Goal: Task Accomplishment & Management: Manage account settings

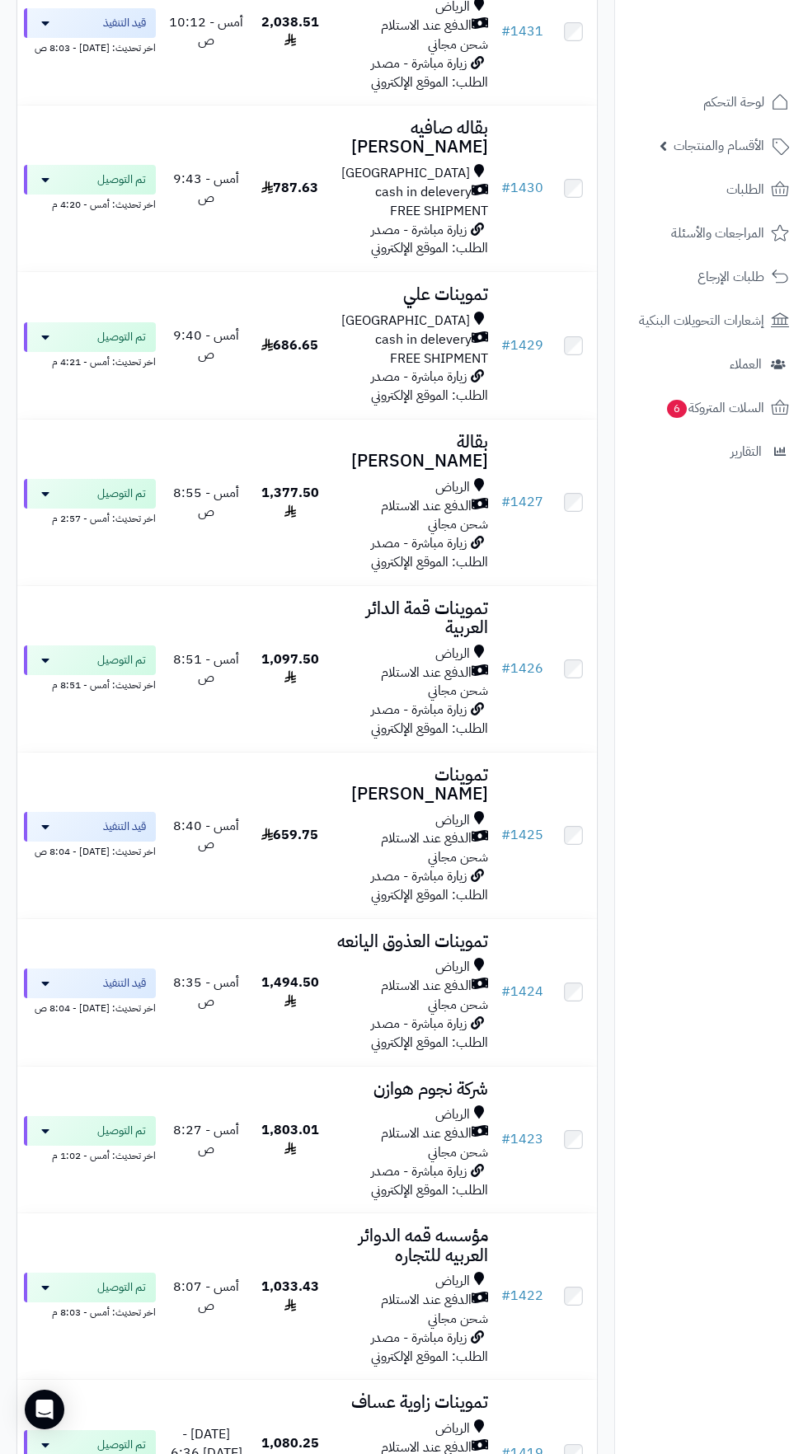
scroll to position [1564, 0]
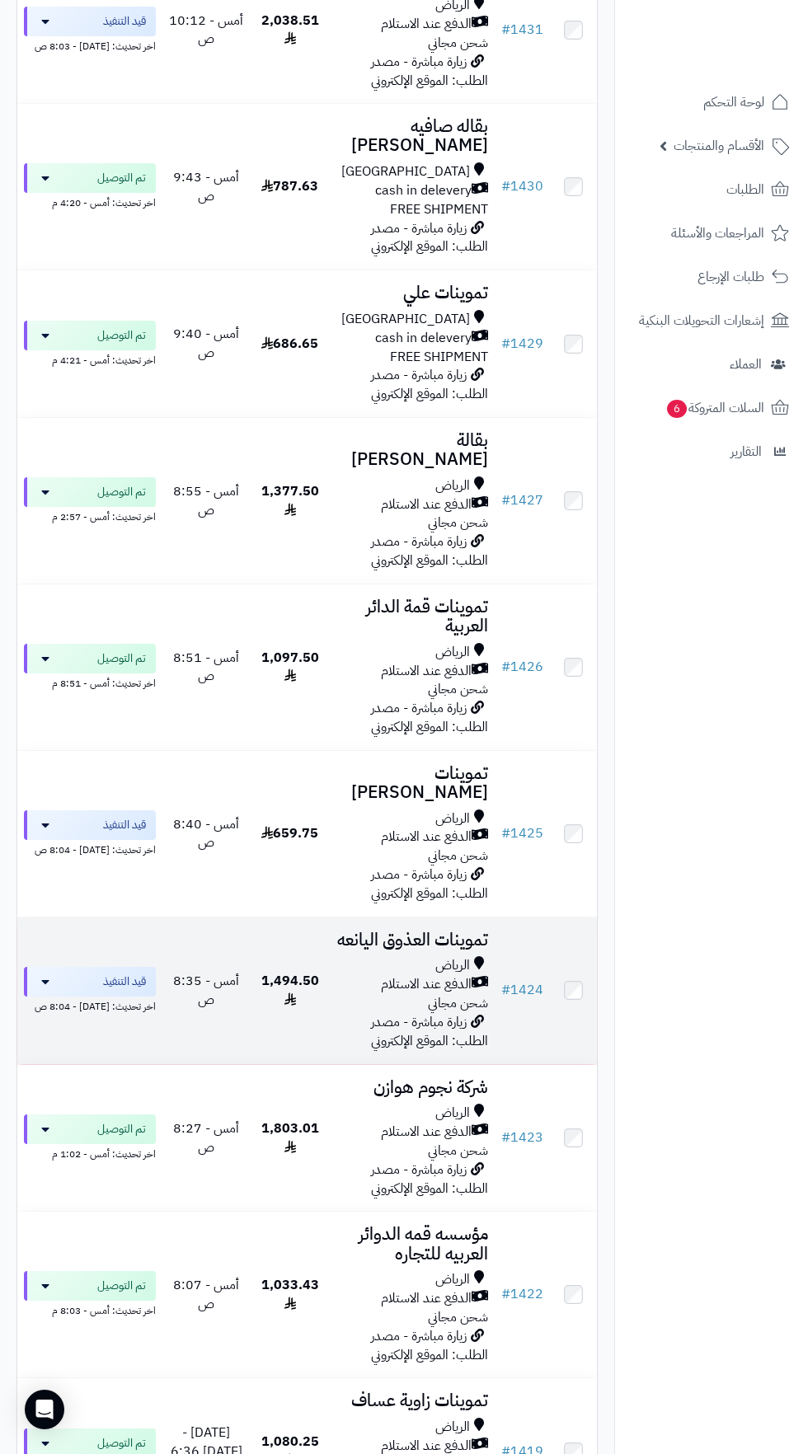
click at [199, 971] on span "أمس - 8:35 ص" at bounding box center [206, 990] width 66 height 39
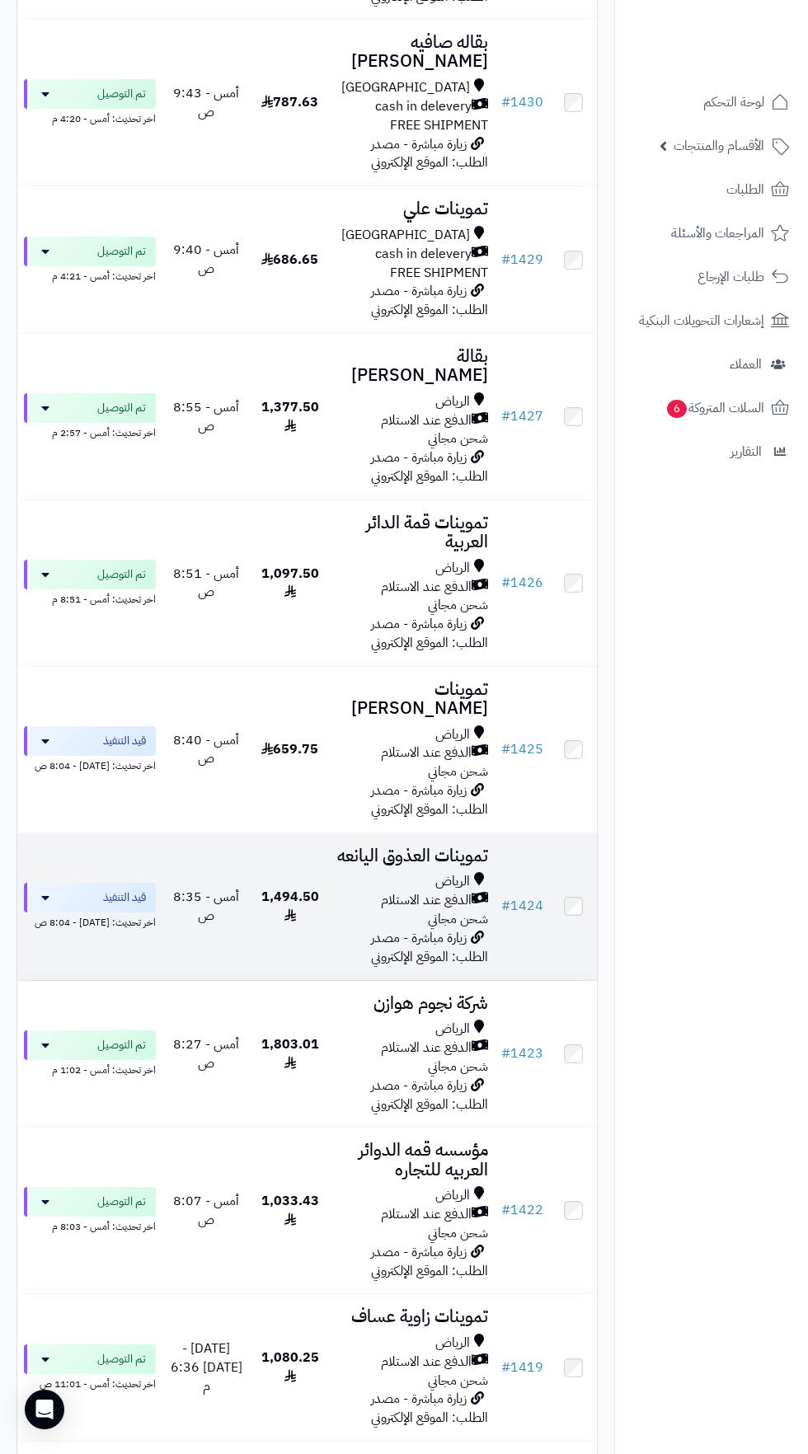
scroll to position [1665, 0]
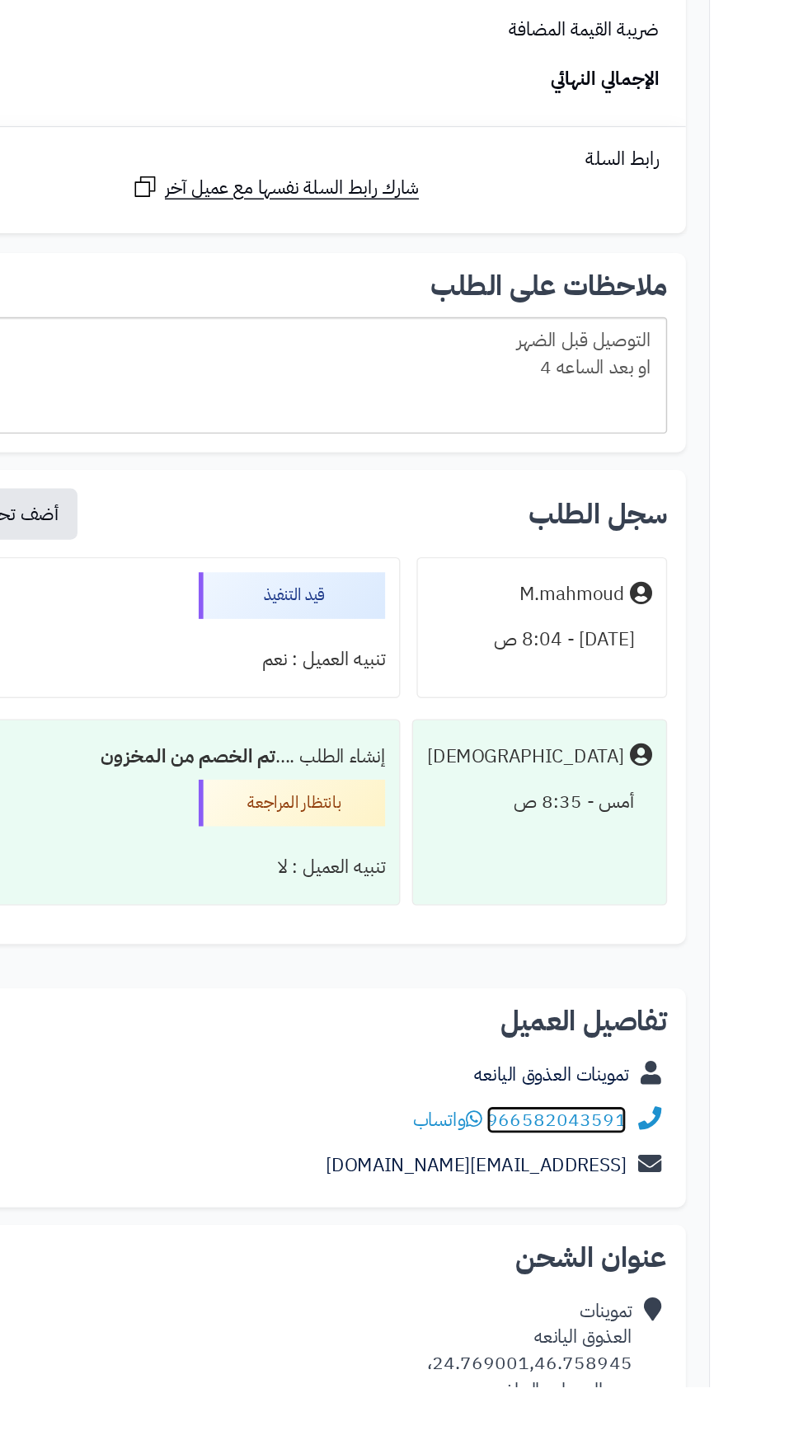
scroll to position [1707, 0]
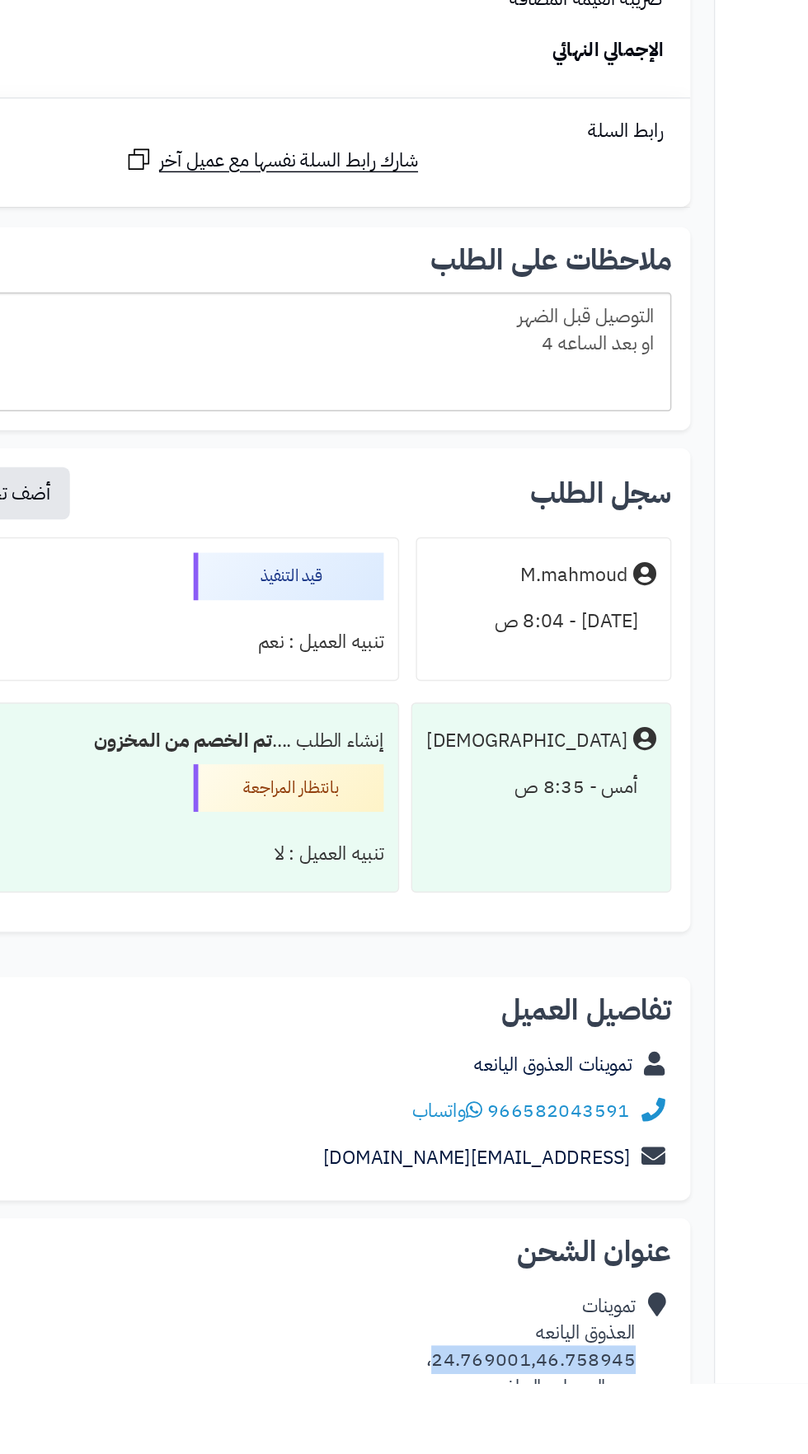
copy div "24.769001,46.758945"
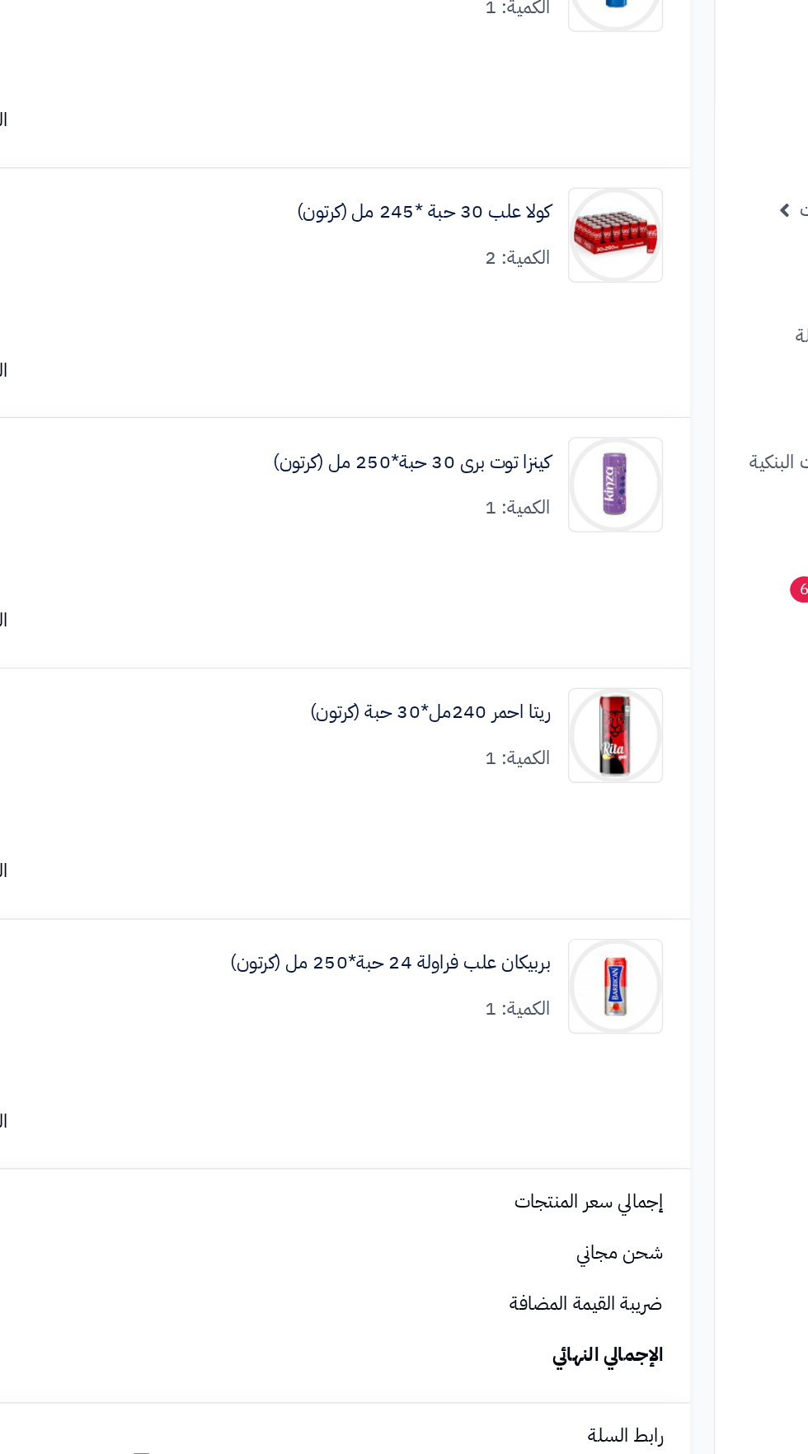
scroll to position [0, 0]
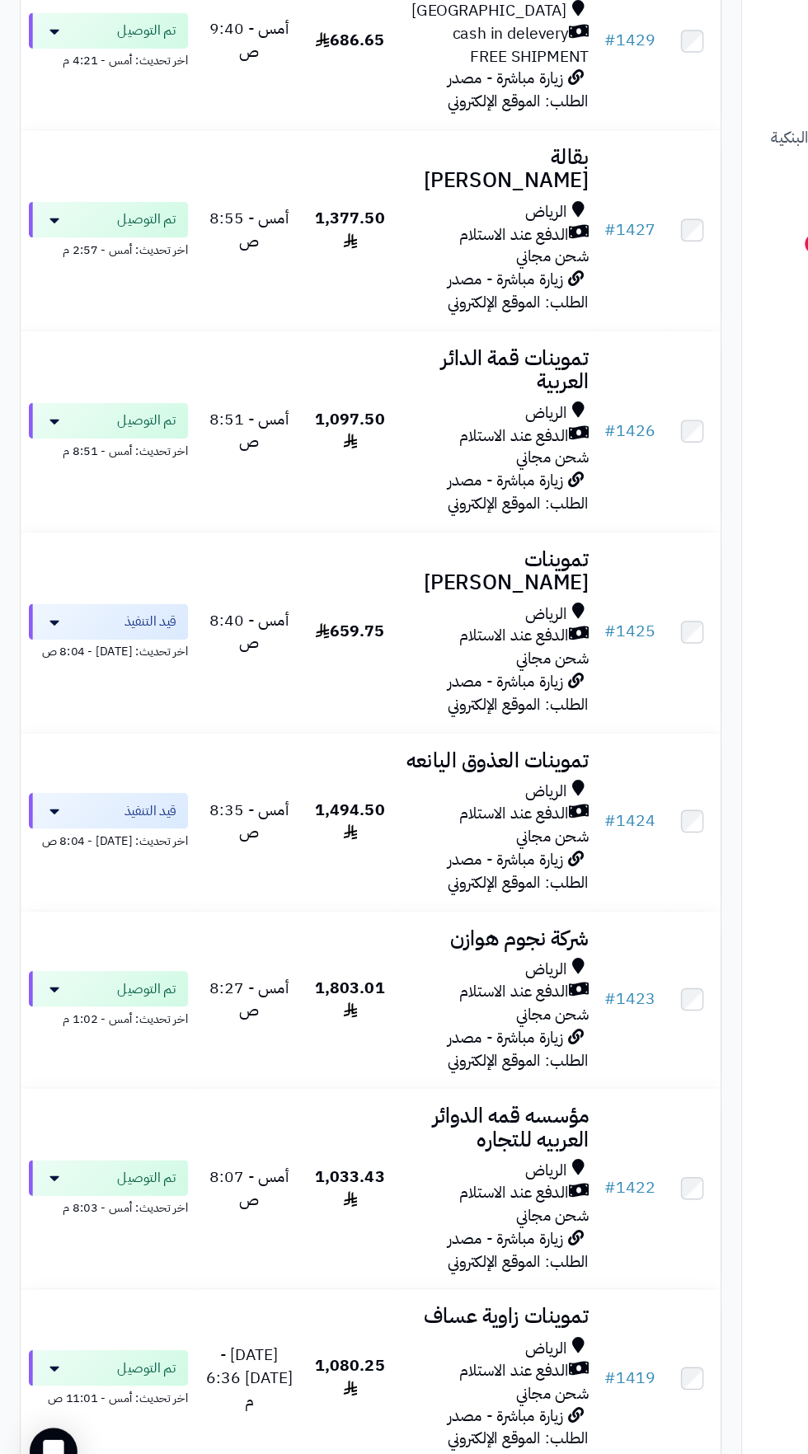
scroll to position [1667, 0]
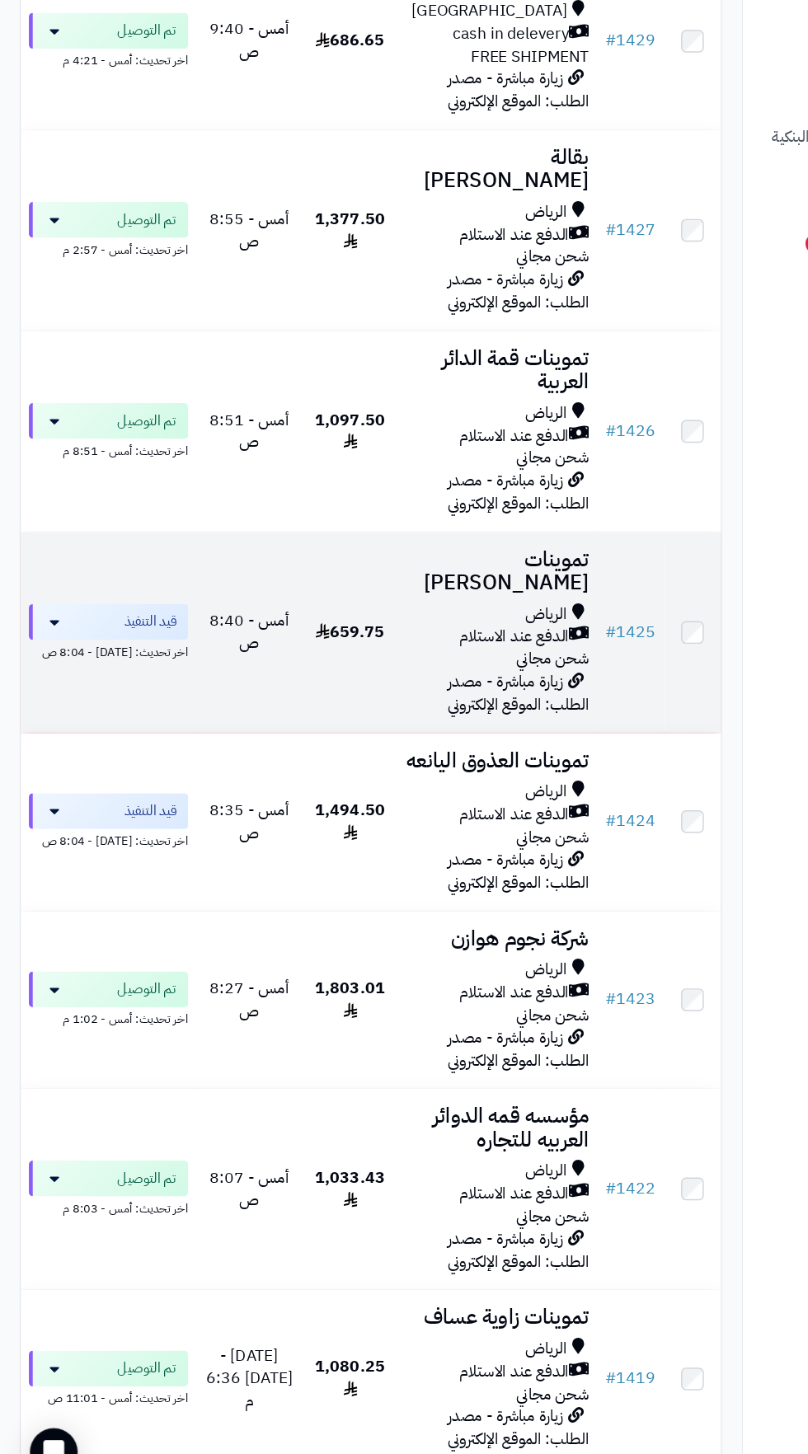
click at [382, 762] on span "زيارة مباشرة - مصدر الطلب: الموقع الإلكتروني" at bounding box center [429, 781] width 117 height 39
click at [430, 725] on span "الدفع عند الاستلام" at bounding box center [426, 734] width 91 height 19
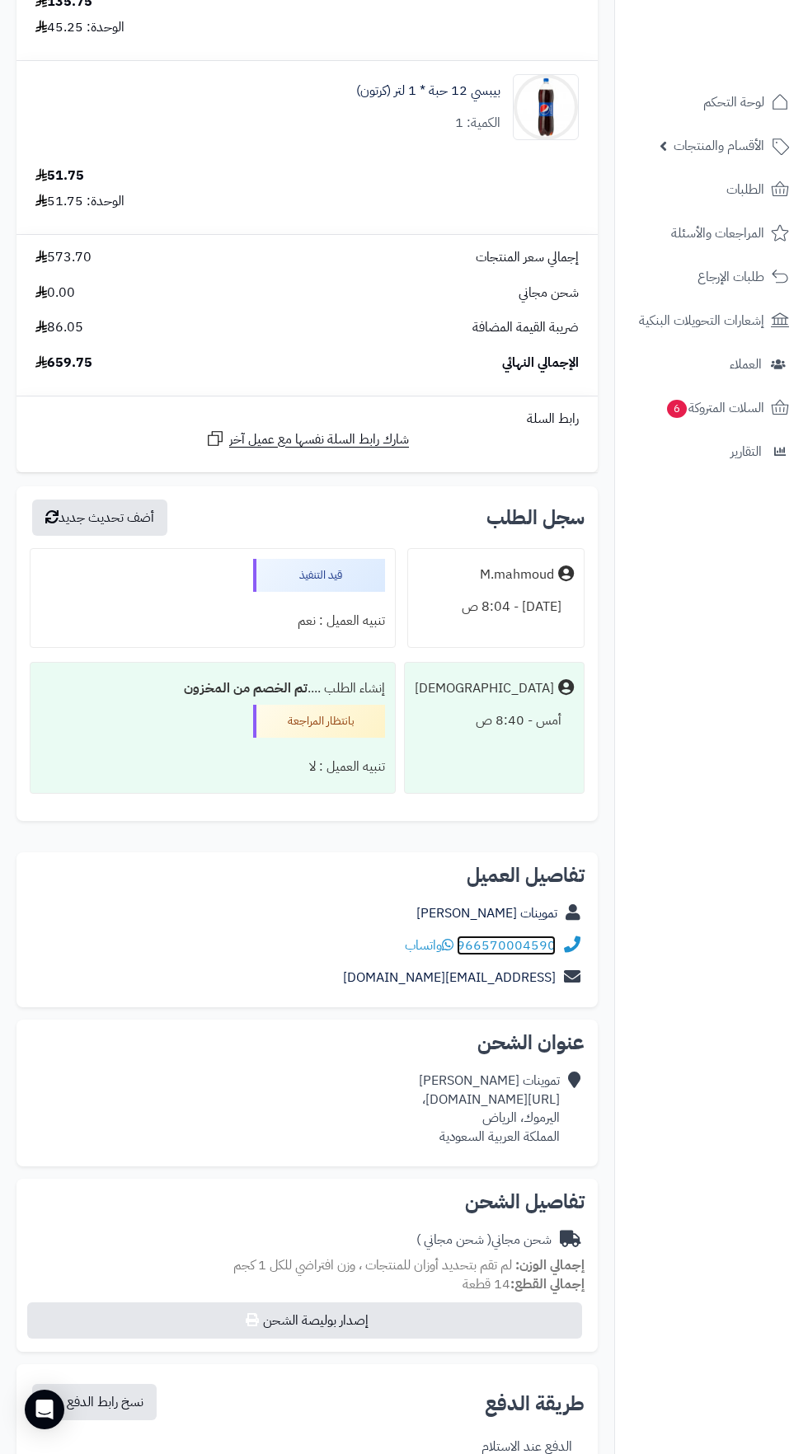
scroll to position [1, 0]
copy div "https://maps.app.goo.gl/TfFHTo9KPtpRiVDCA?g_st=ac،"
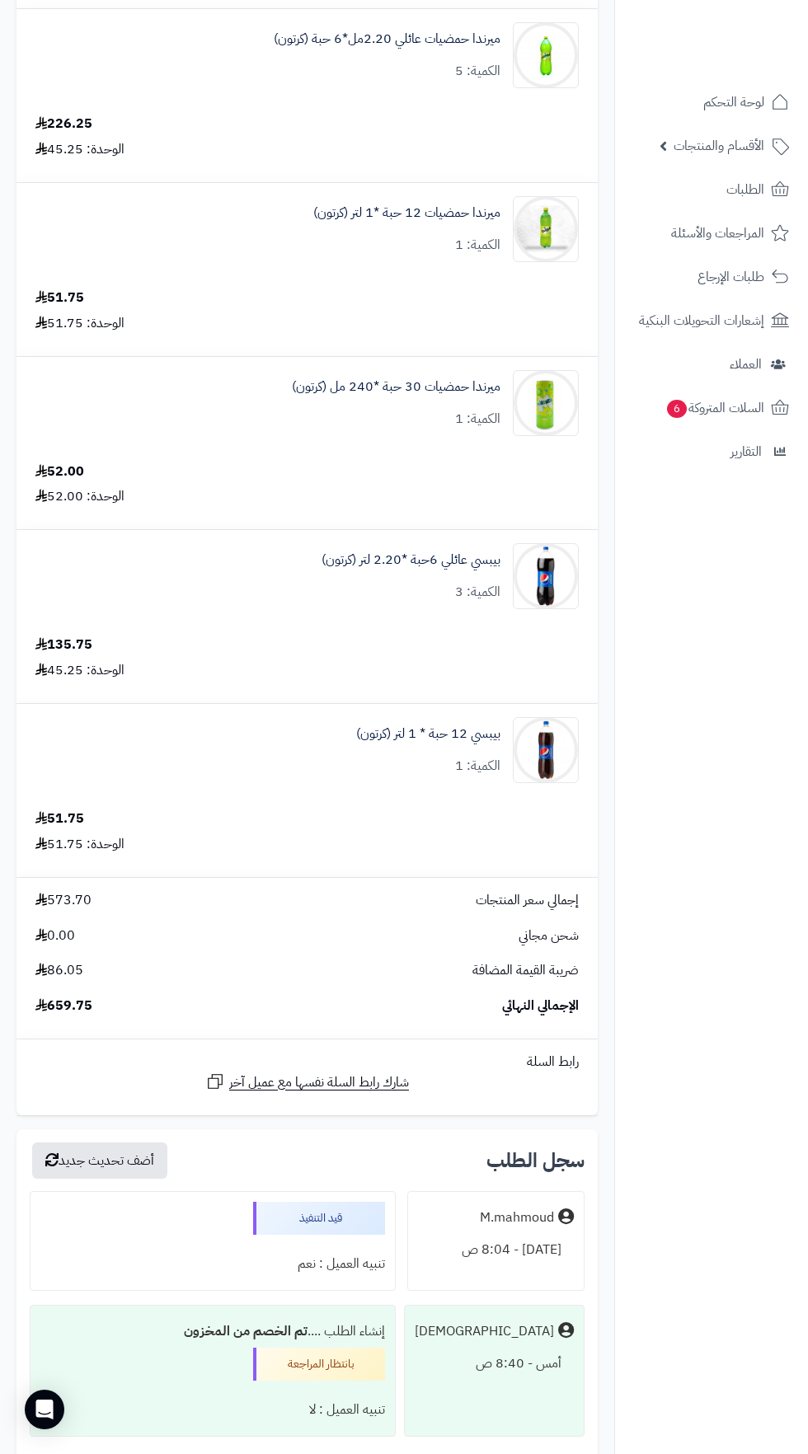
scroll to position [0, 0]
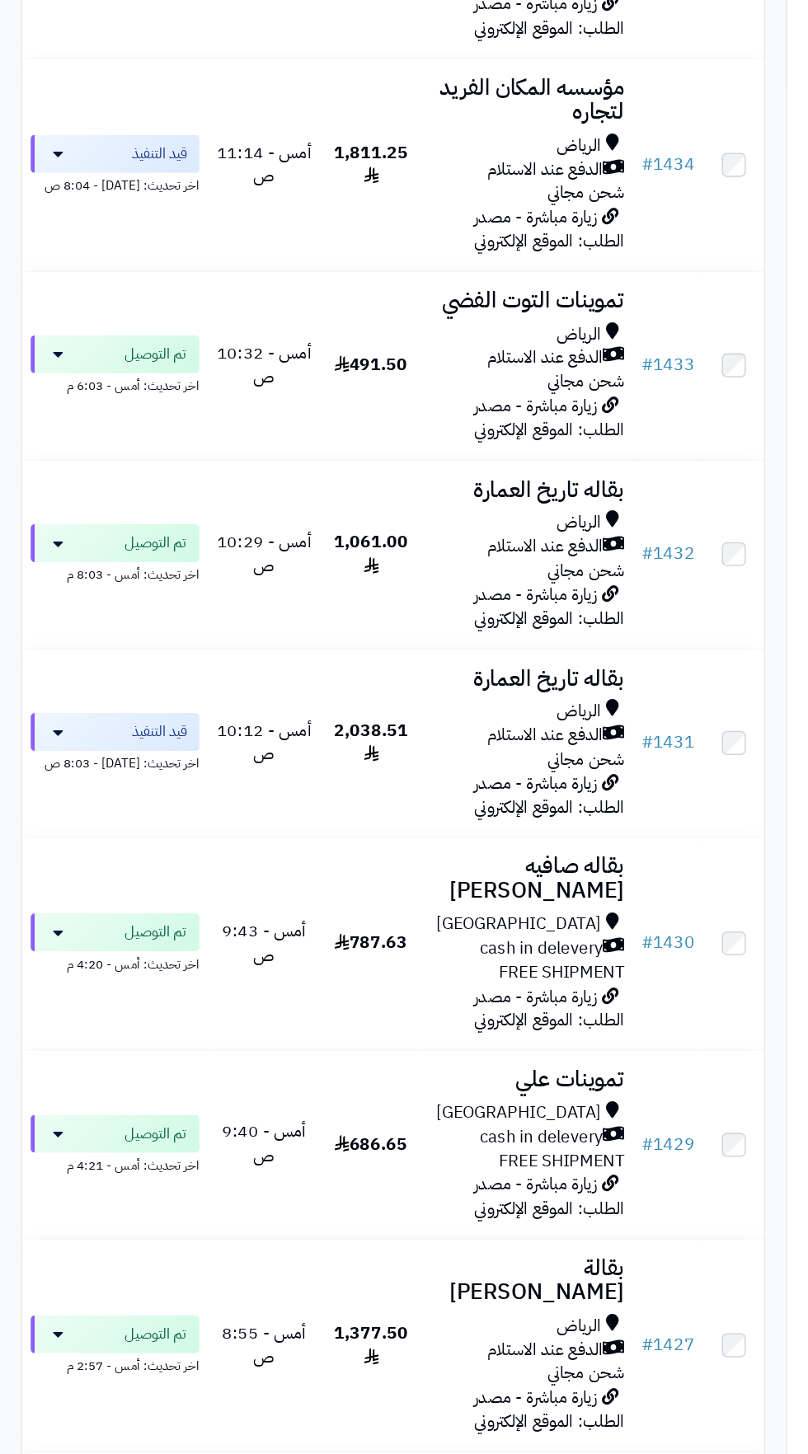
scroll to position [1013, 0]
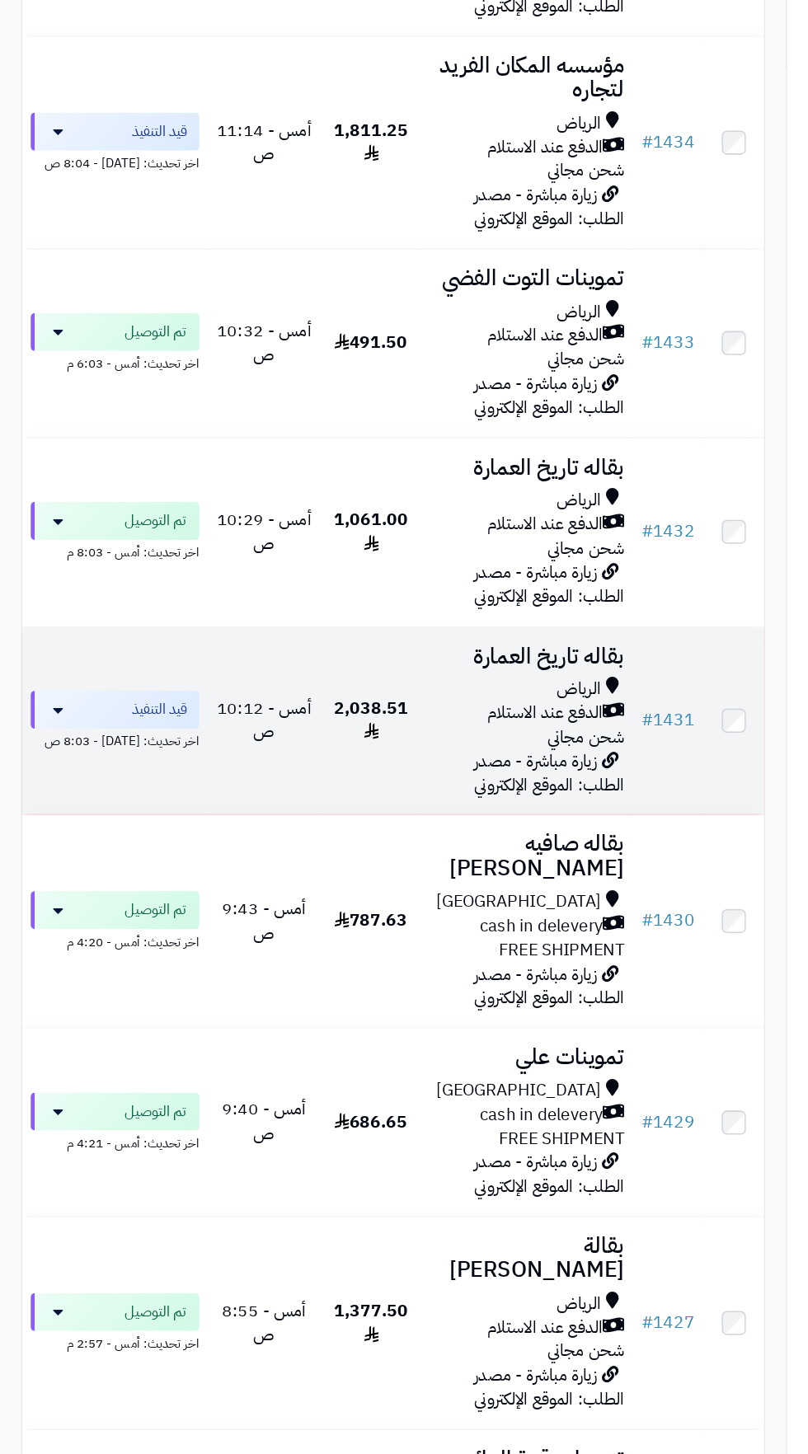
click at [392, 580] on span "الدفع عند الاستلام" at bounding box center [426, 575] width 91 height 19
click at [291, 565] on span "2,038.51" at bounding box center [290, 580] width 58 height 39
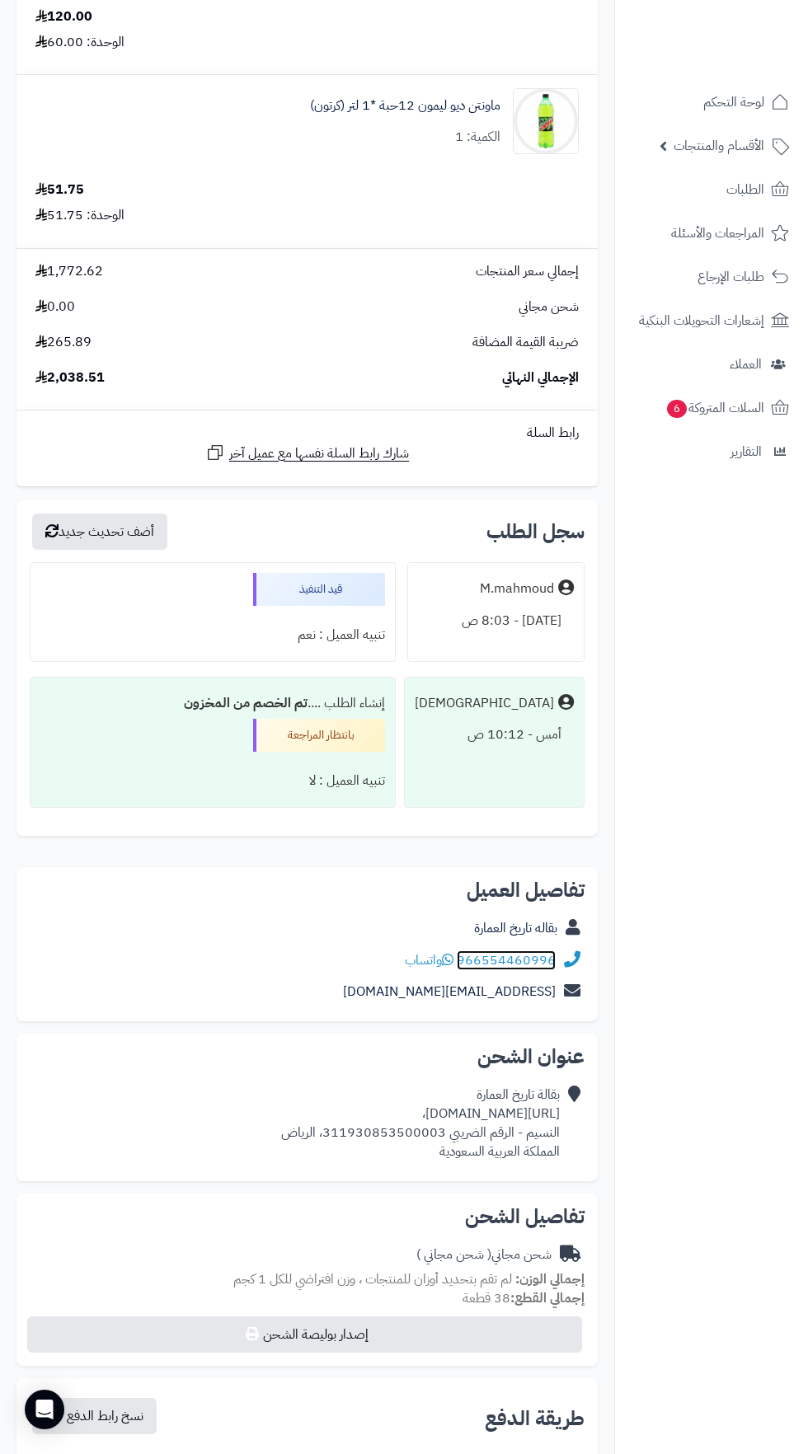
scroll to position [4823, 0]
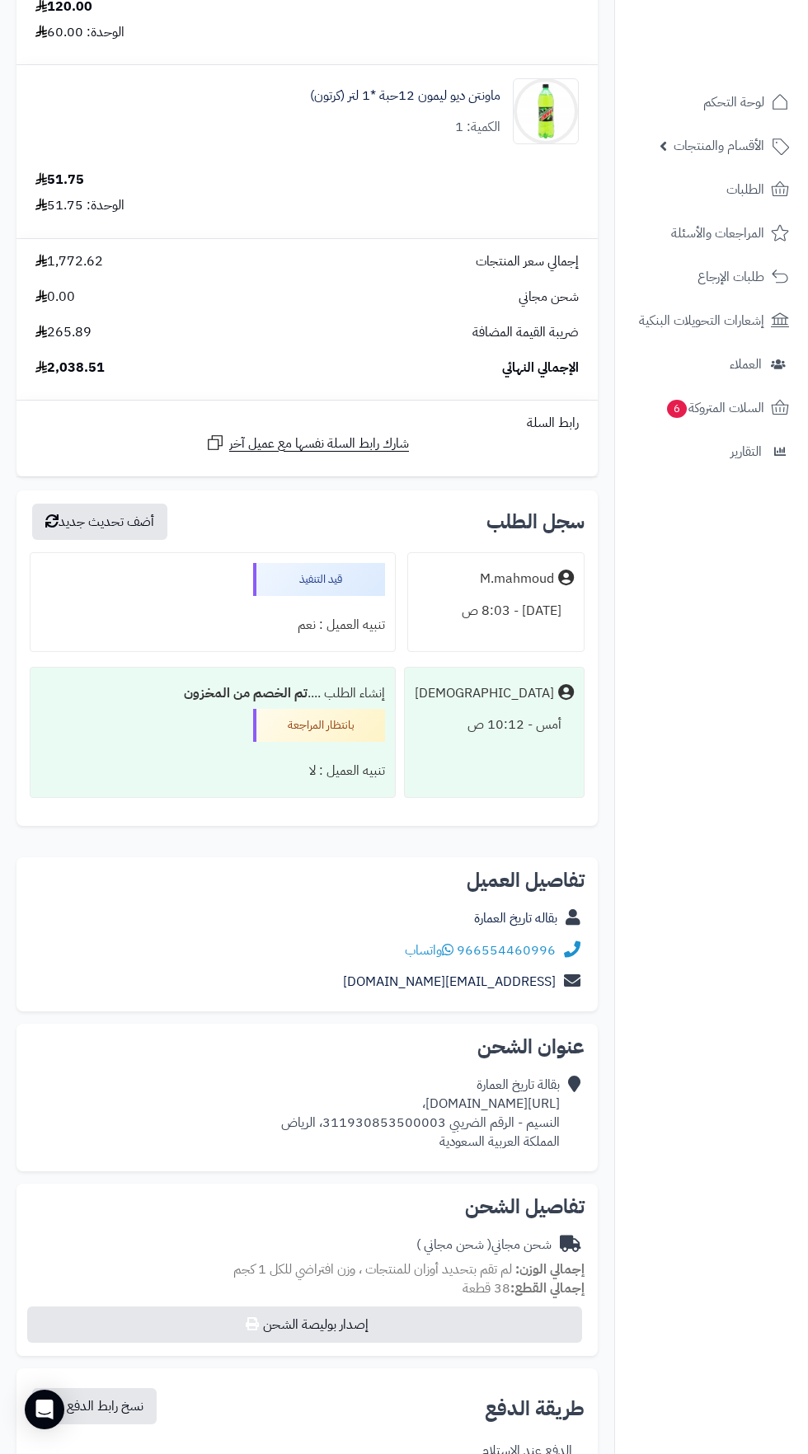
copy div "[URL][DOMAIN_NAME]،"
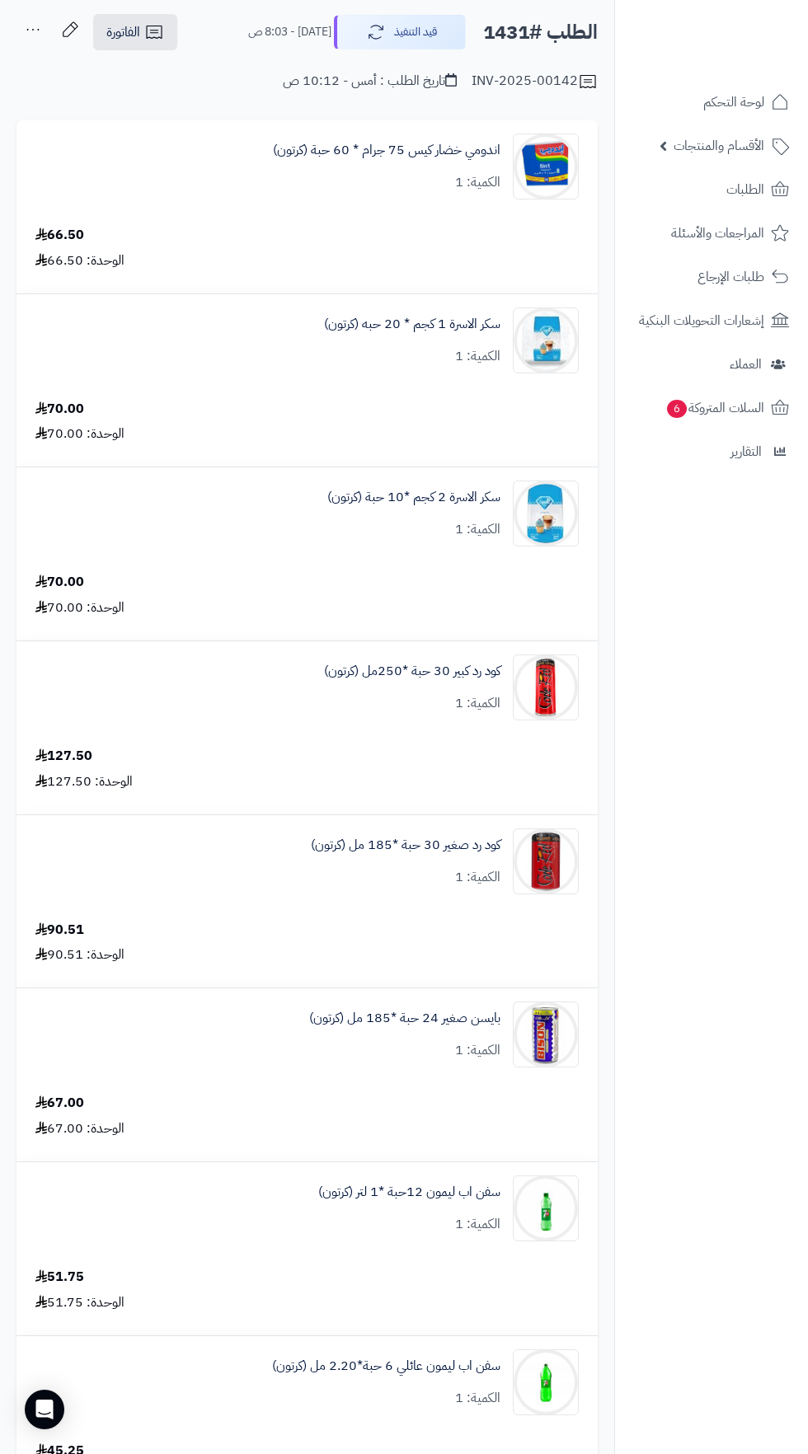
scroll to position [0, 0]
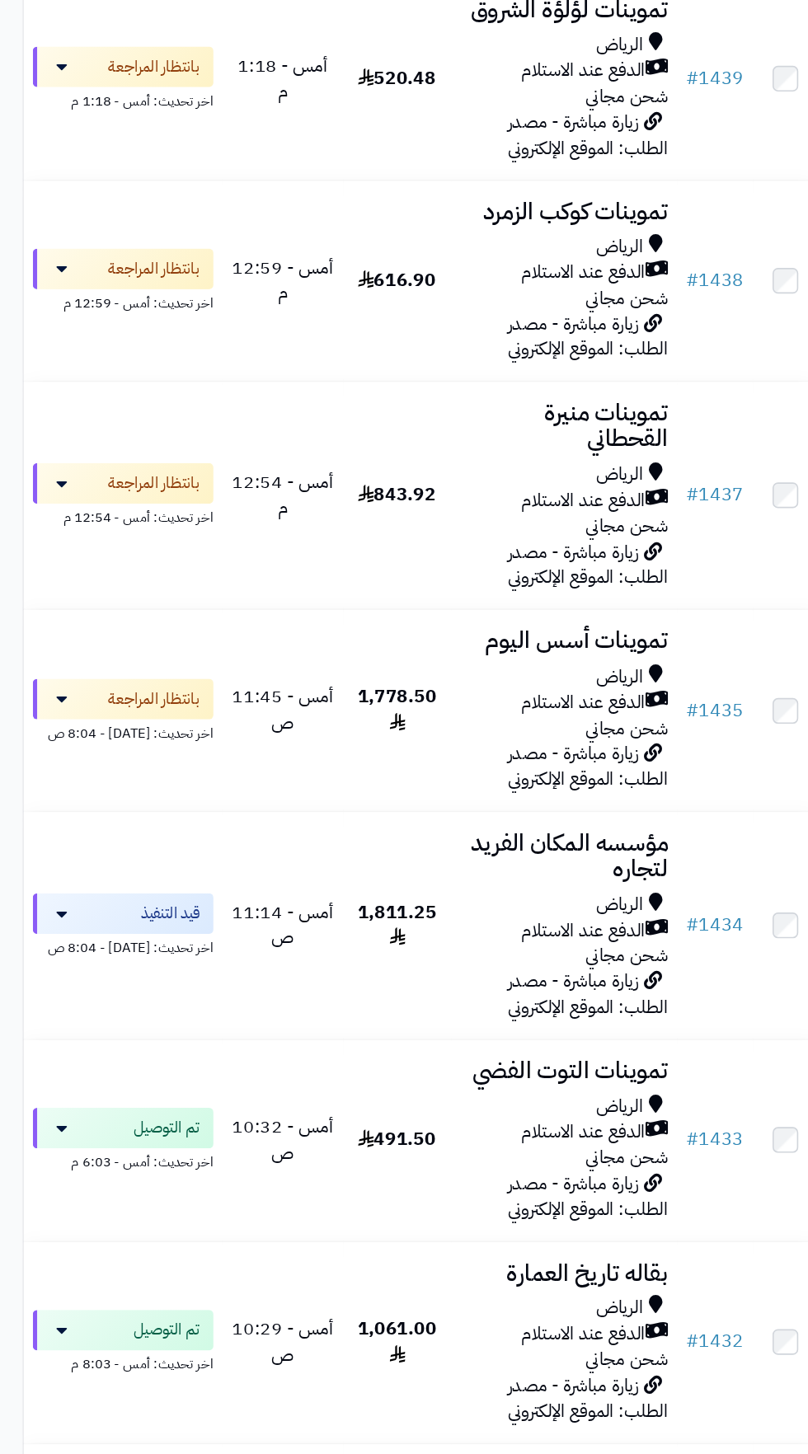
scroll to position [465, 0]
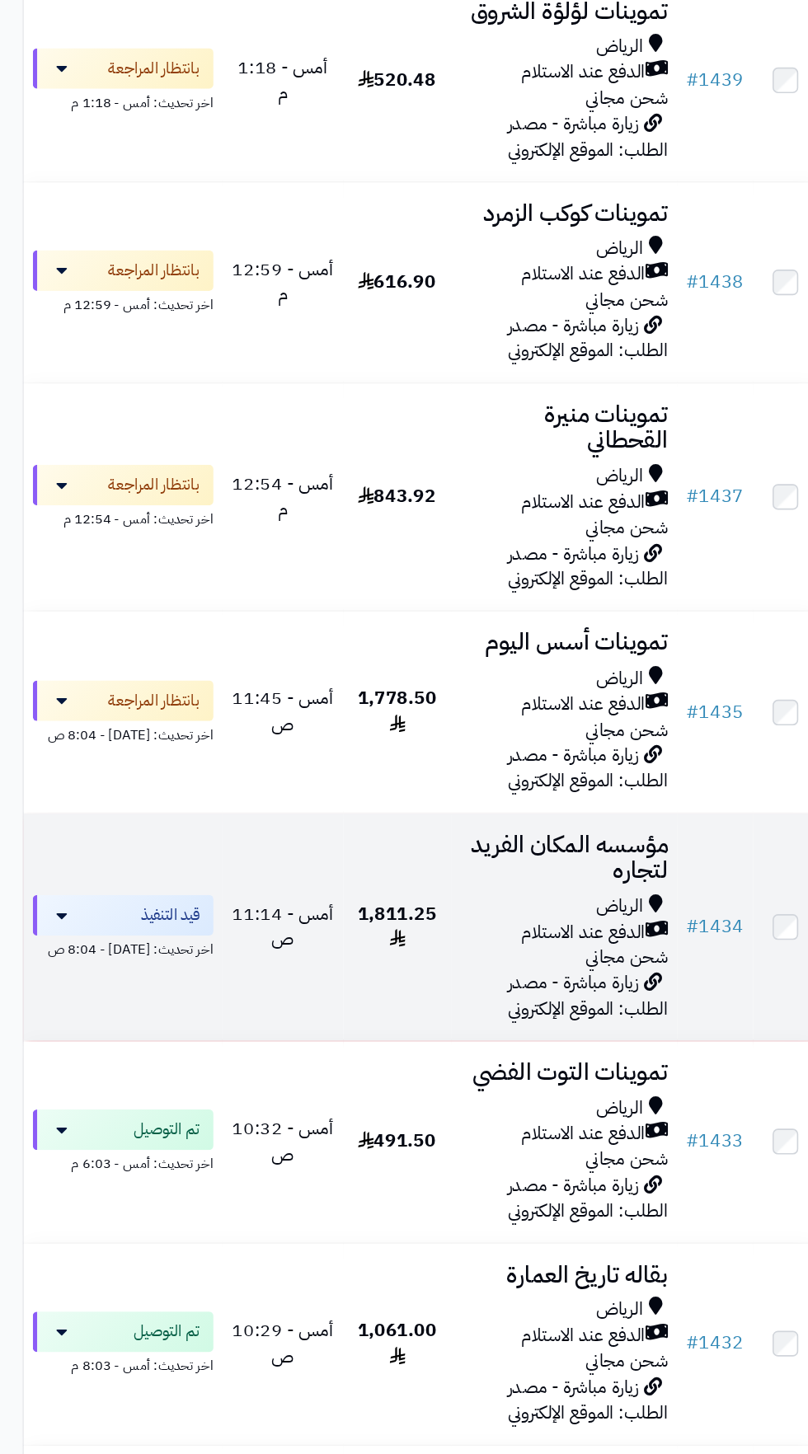
click at [276, 666] on span "1,811.25" at bounding box center [290, 677] width 58 height 39
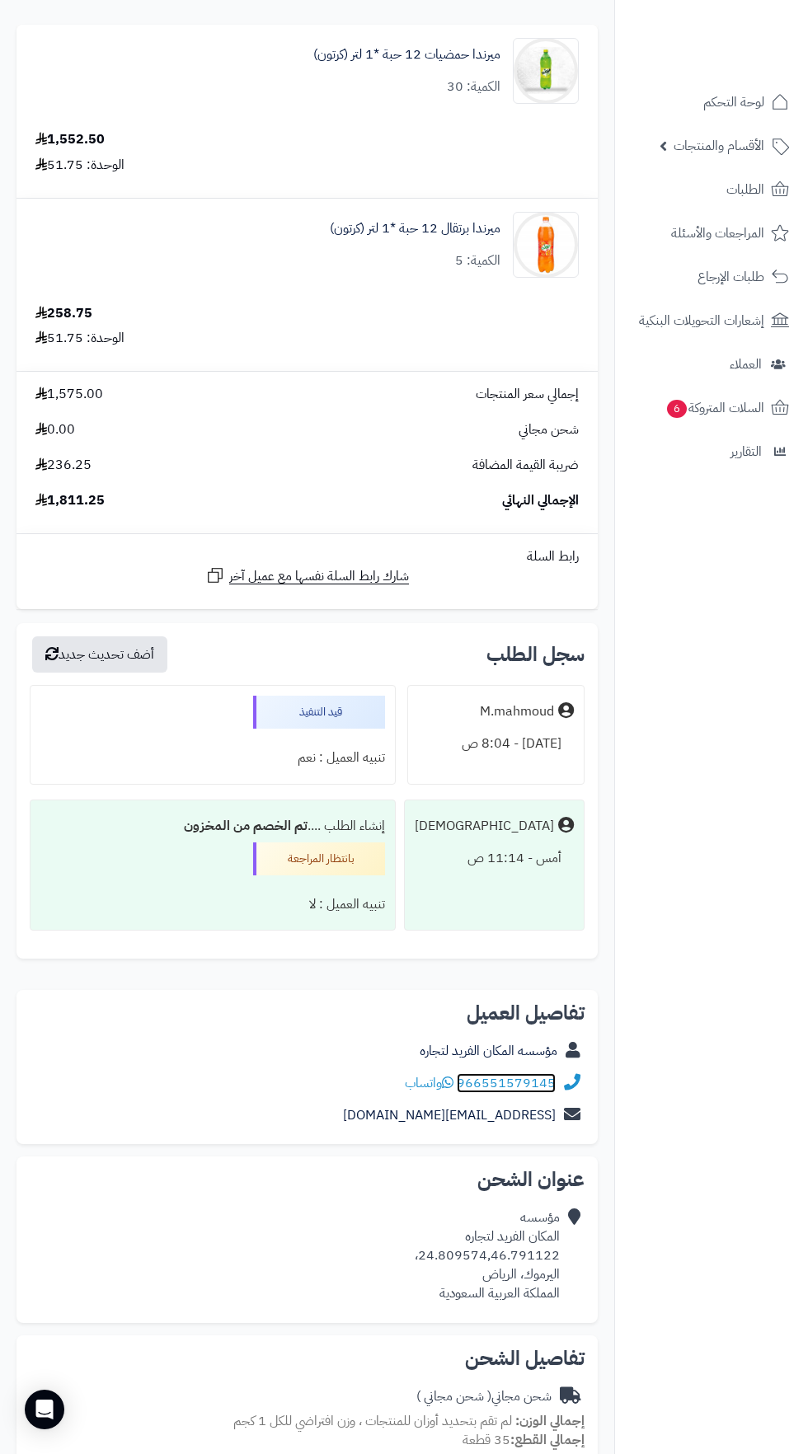
scroll to position [173, 0]
copy div "24.809574,46.791122"
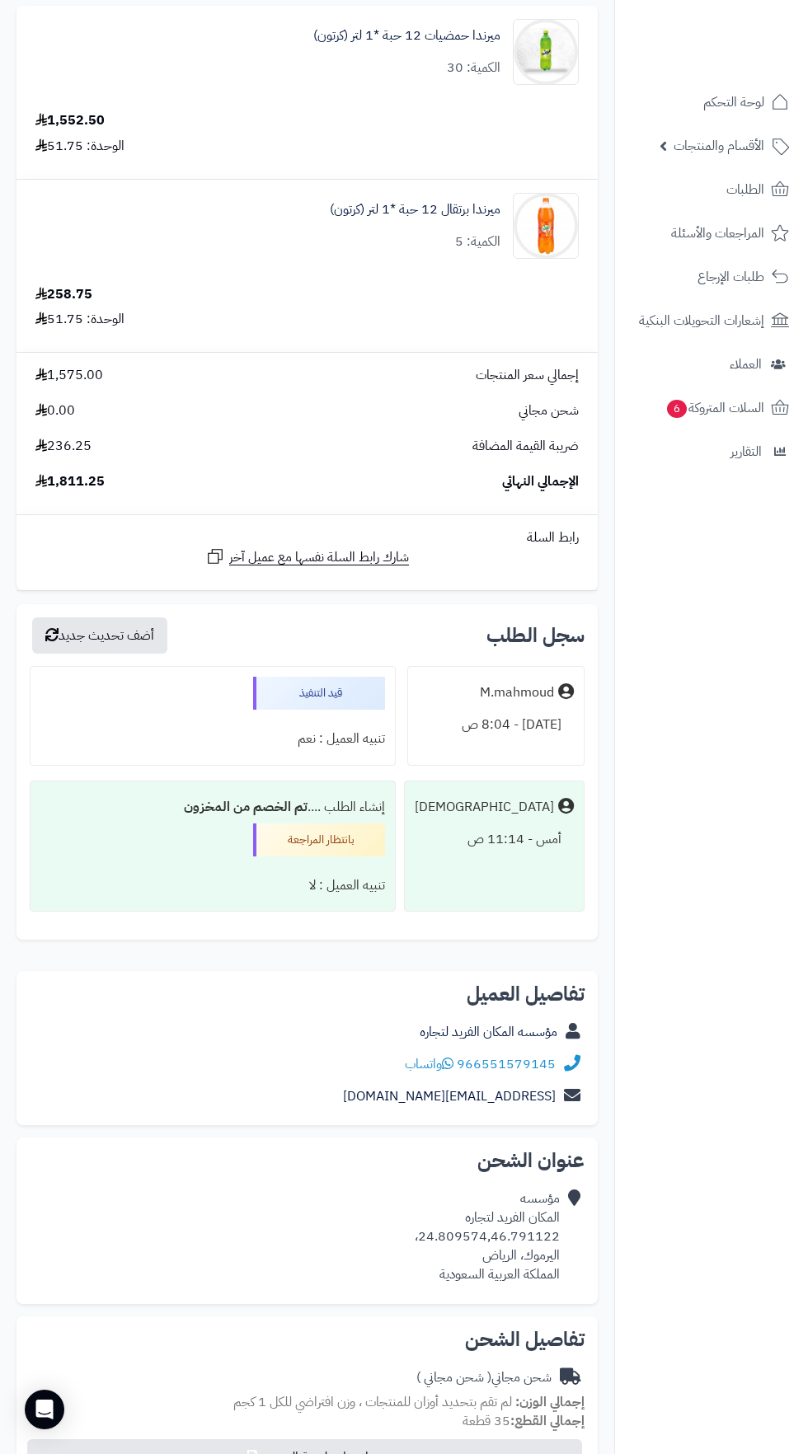
scroll to position [294, 0]
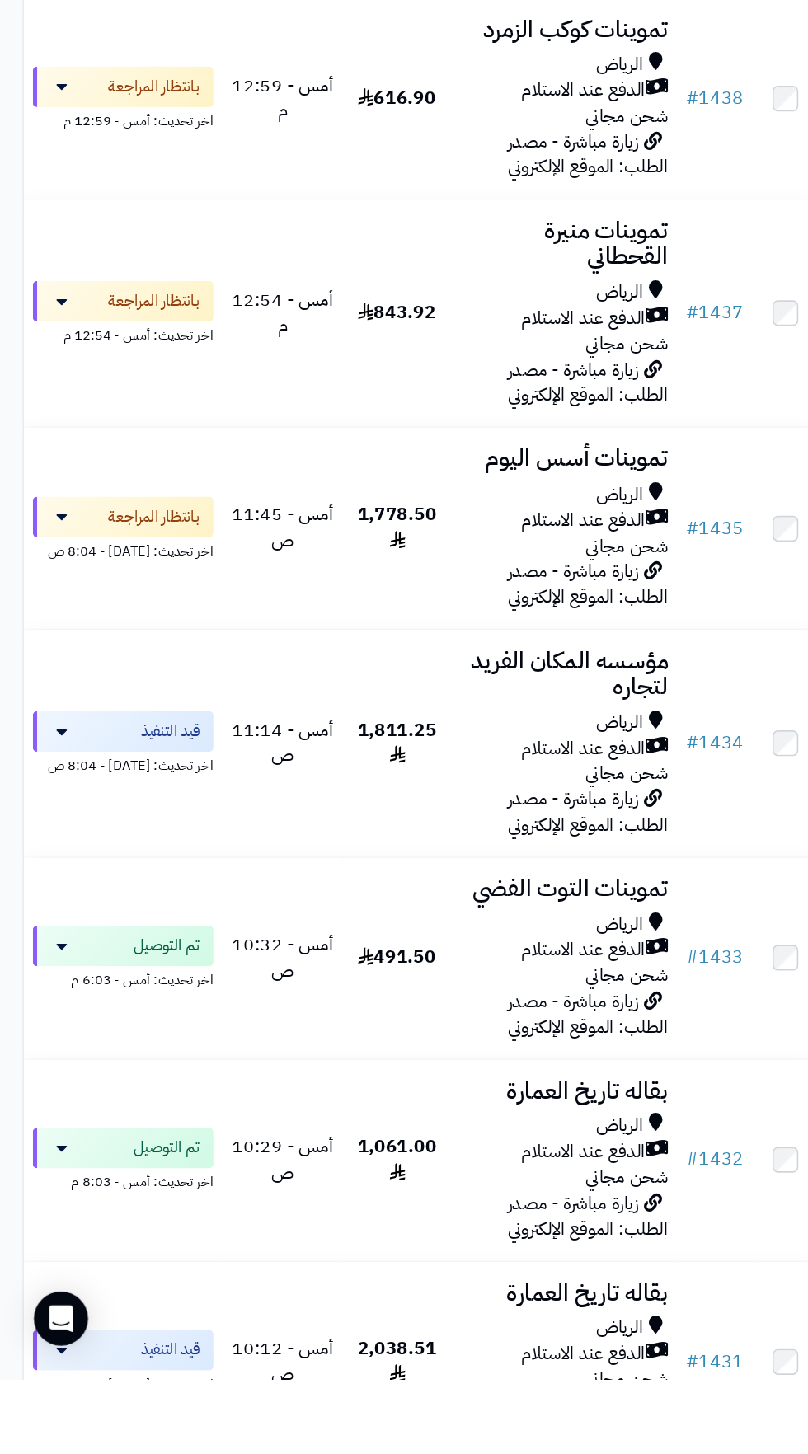
scroll to position [215, 0]
